Goal: Information Seeking & Learning: Learn about a topic

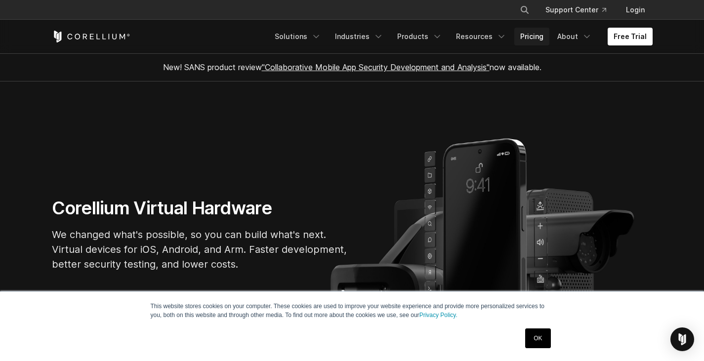
click at [532, 32] on link "Pricing" at bounding box center [531, 37] width 35 height 18
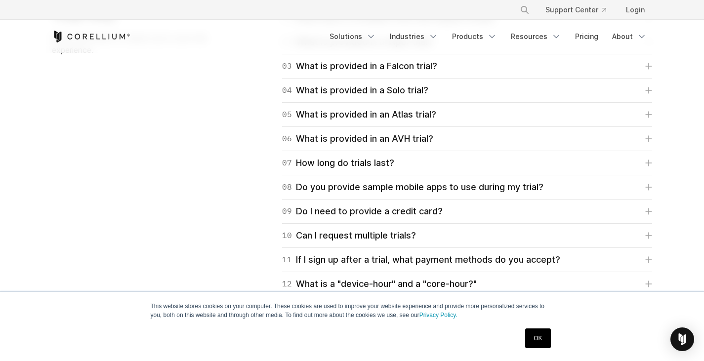
scroll to position [1433, 0]
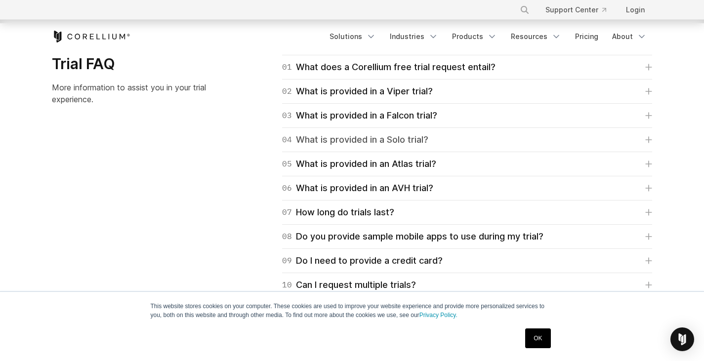
click at [361, 136] on div "04 What is provided in a Solo trial?" at bounding box center [355, 140] width 146 height 14
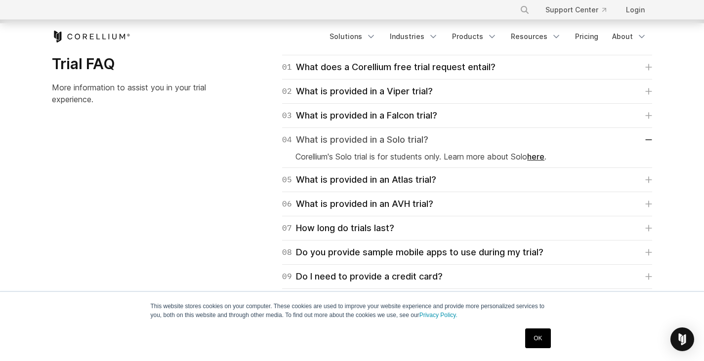
click at [361, 136] on div "04 What is provided in a Solo trial?" at bounding box center [355, 140] width 146 height 14
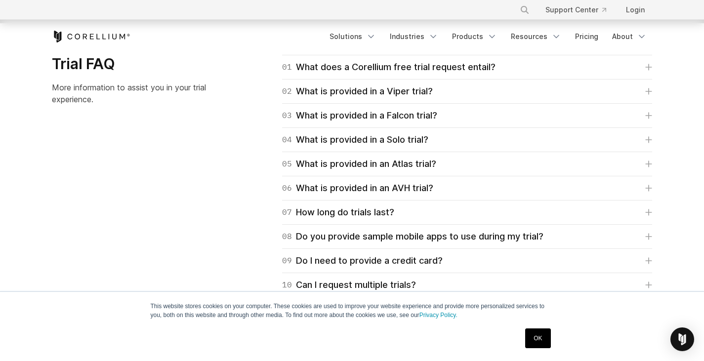
drag, startPoint x: 145, startPoint y: 40, endPoint x: 96, endPoint y: 35, distance: 49.1
click at [96, 35] on div "Free Trial" at bounding box center [188, 37] width 272 height 12
